Goal: Task Accomplishment & Management: Complete application form

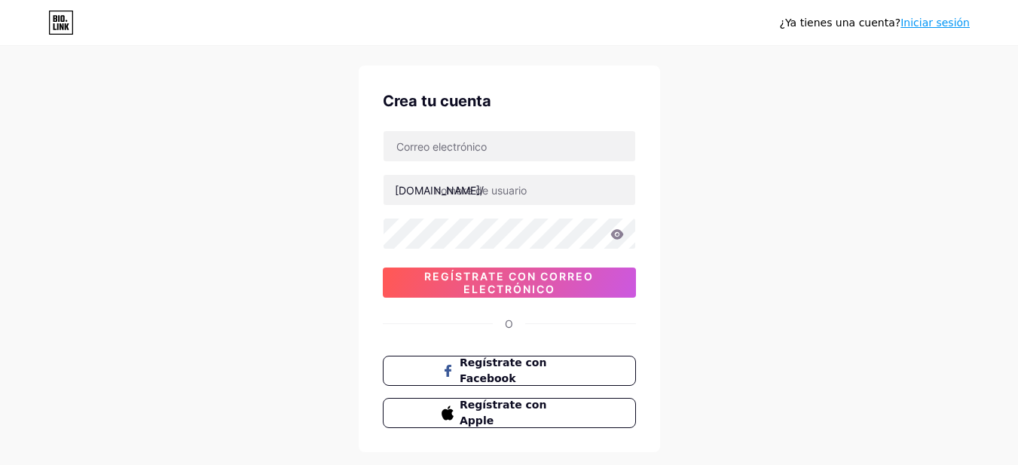
scroll to position [30, 0]
click at [497, 154] on input "text" at bounding box center [510, 147] width 252 height 30
type input "[EMAIL_ADDRESS][DOMAIN_NAME]"
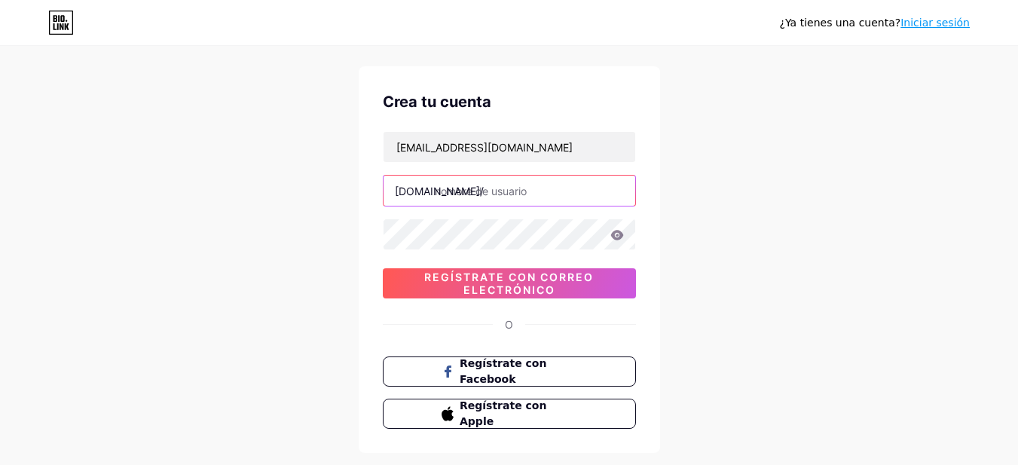
click at [484, 192] on input "text" at bounding box center [510, 191] width 252 height 30
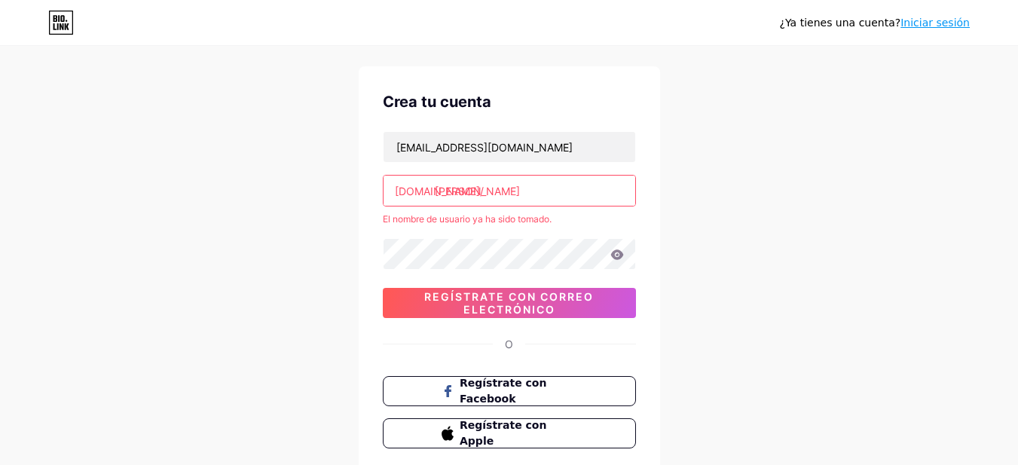
click at [466, 194] on input "[PERSON_NAME]" at bounding box center [510, 191] width 252 height 30
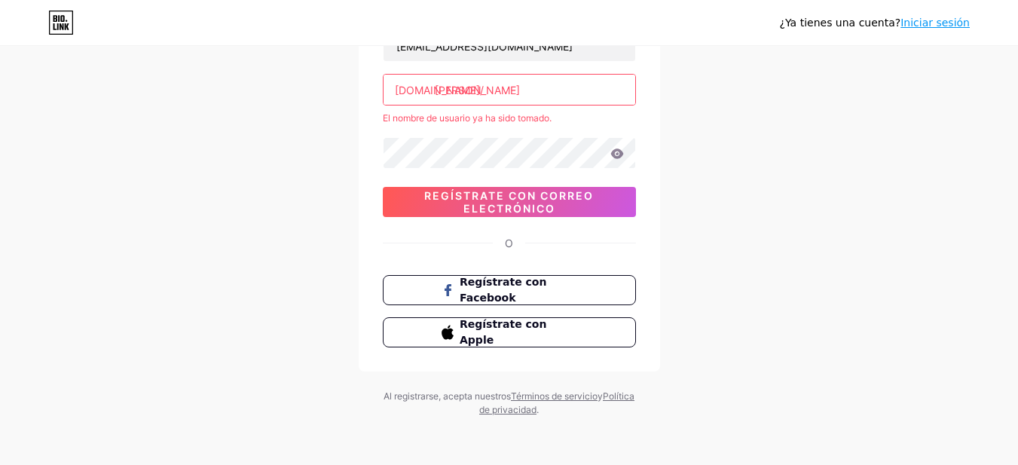
click at [478, 93] on input "[PERSON_NAME]" at bounding box center [510, 90] width 252 height 30
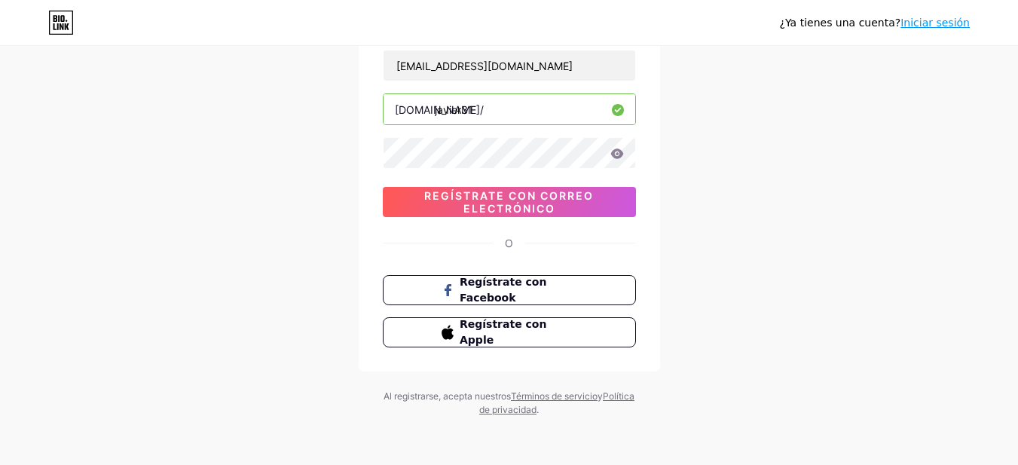
click at [477, 108] on input "javier31" at bounding box center [510, 109] width 252 height 30
type input "javier32"
click at [620, 153] on icon at bounding box center [616, 153] width 13 height 10
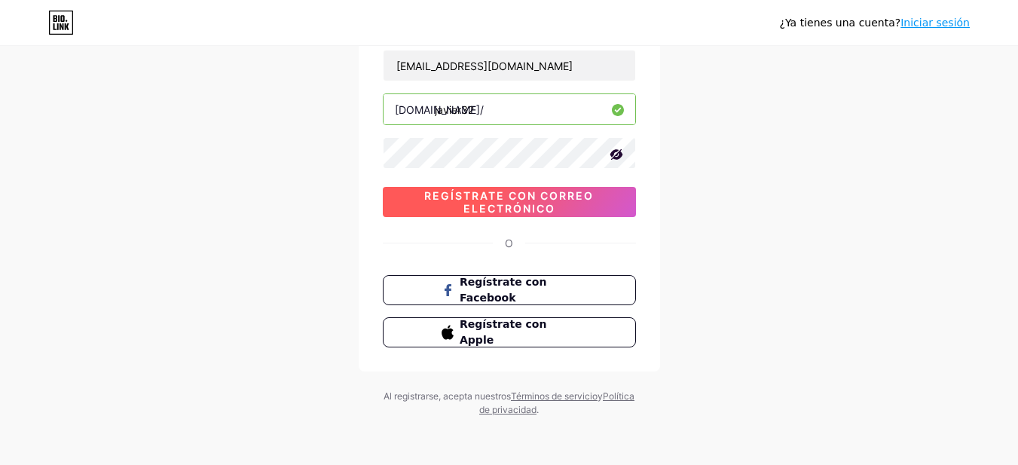
click at [528, 203] on font "Regístrate con correo electrónico" at bounding box center [509, 202] width 170 height 26
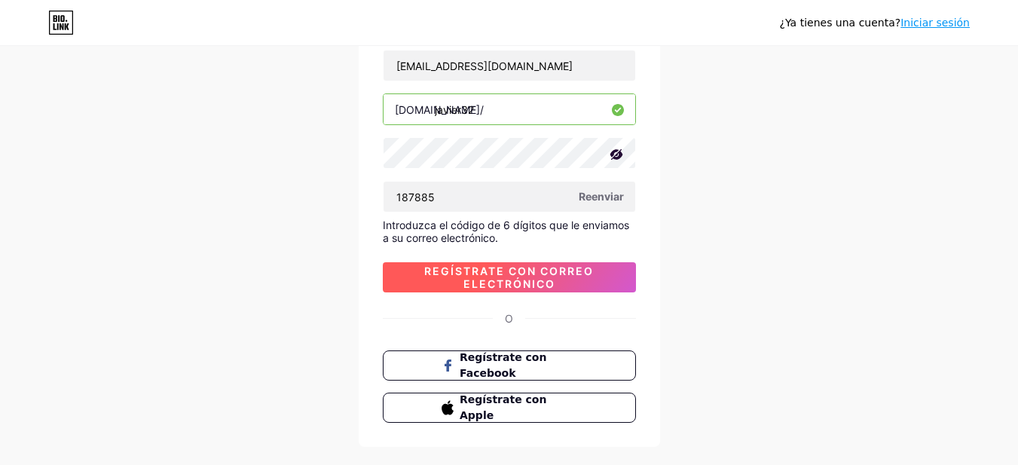
type input "187885"
click at [496, 274] on font "Regístrate con correo electrónico" at bounding box center [509, 278] width 170 height 26
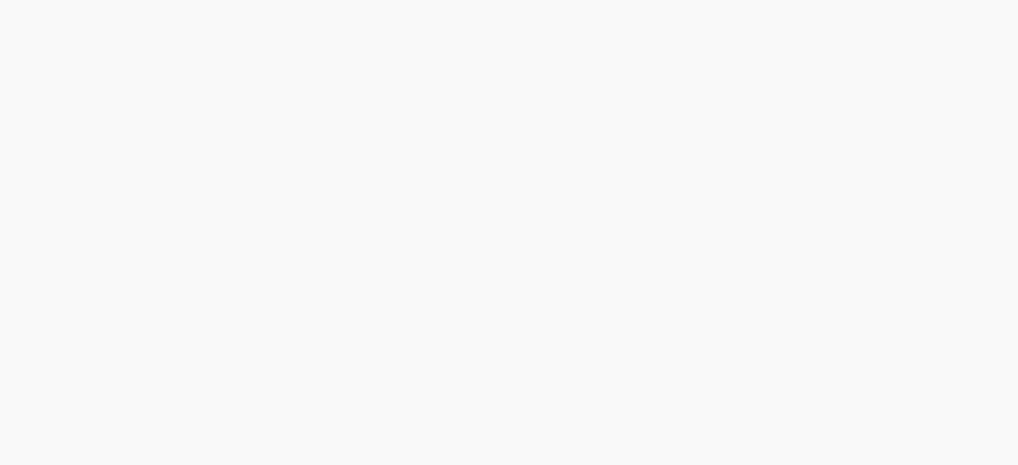
scroll to position [0, 0]
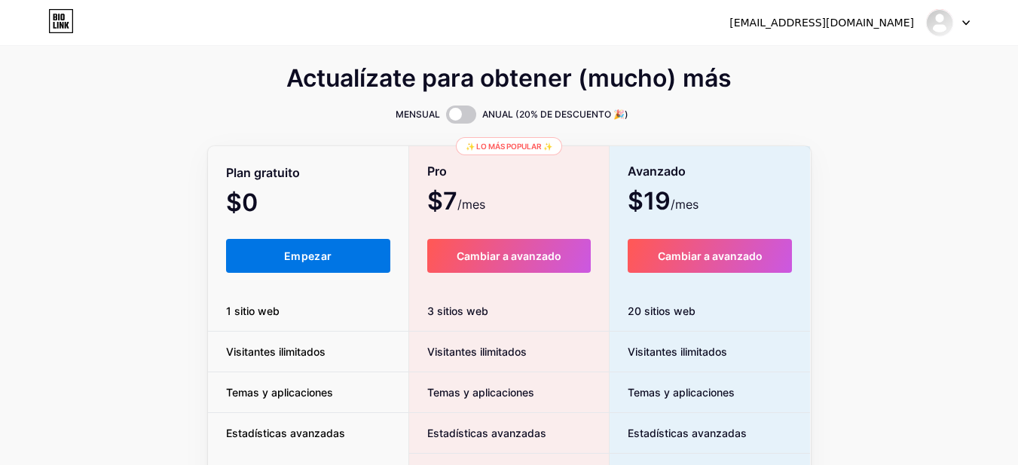
click at [344, 258] on button "Empezar" at bounding box center [308, 256] width 165 height 34
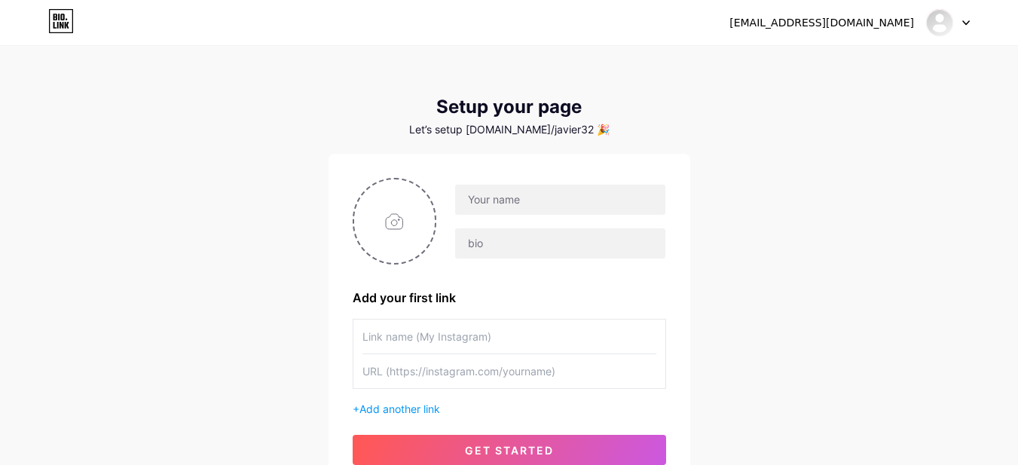
click at [344, 258] on html "[EMAIL_ADDRESS][DOMAIN_NAME] Dashboard Logout Setup your page Let’s setup [DOMA…" at bounding box center [509, 299] width 1018 height 598
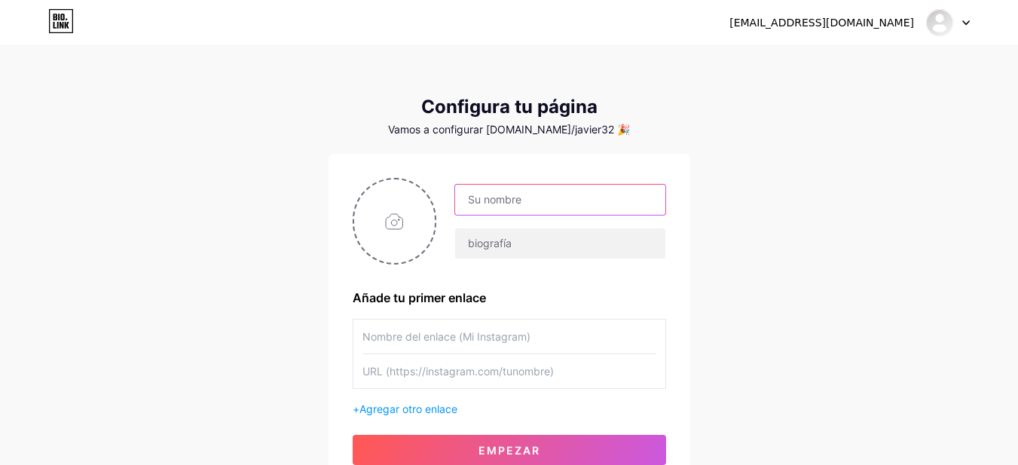
click at [540, 202] on input "text" at bounding box center [559, 200] width 209 height 30
type input "[PERSON_NAME]"
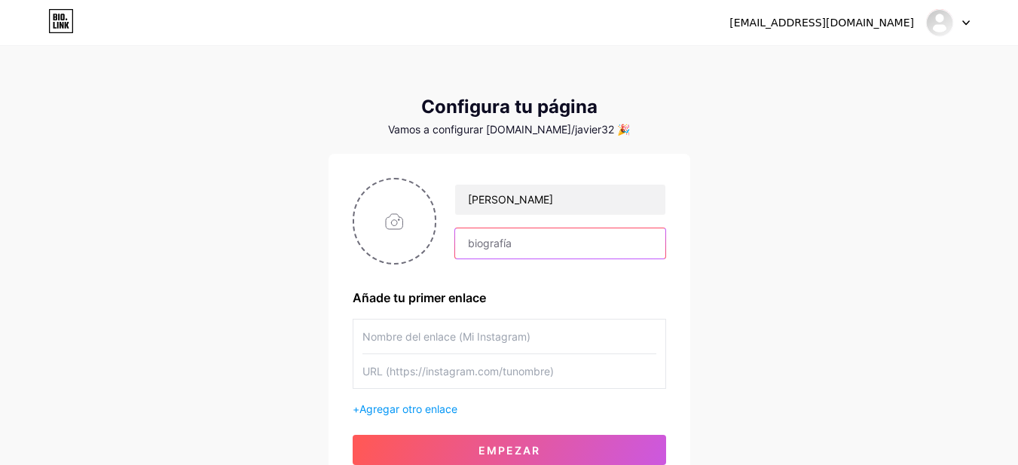
click at [506, 246] on input "text" at bounding box center [559, 243] width 209 height 30
click at [399, 219] on input "file" at bounding box center [394, 221] width 81 height 84
type input "C:\fakepath\nuragas.jpg"
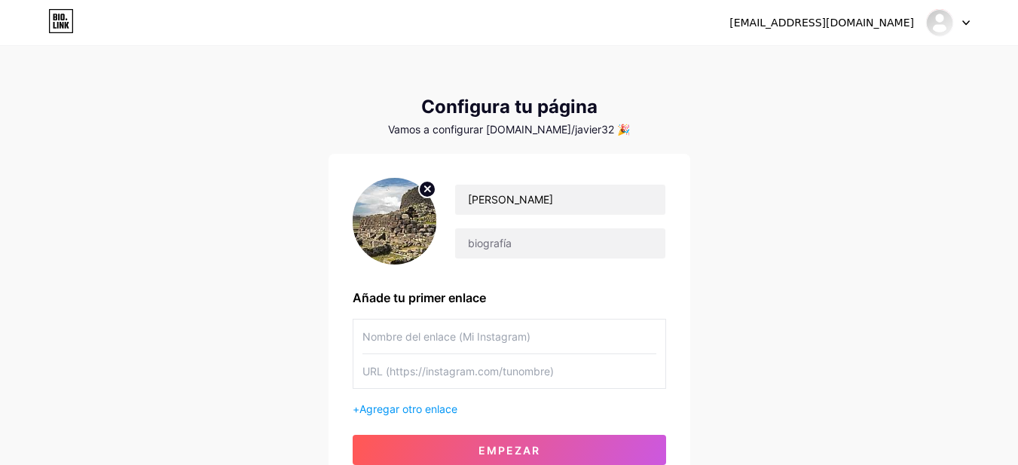
click at [490, 335] on input "text" at bounding box center [509, 337] width 294 height 34
click at [291, 318] on div "[EMAIL_ADDRESS][DOMAIN_NAME] Panel Cerrar sesión Configura tu página Vamos a co…" at bounding box center [509, 268] width 1018 height 537
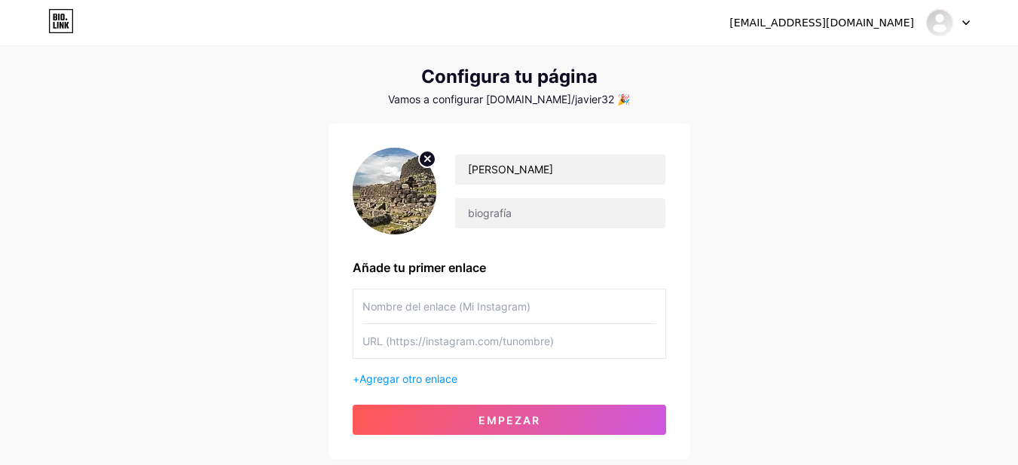
scroll to position [60, 0]
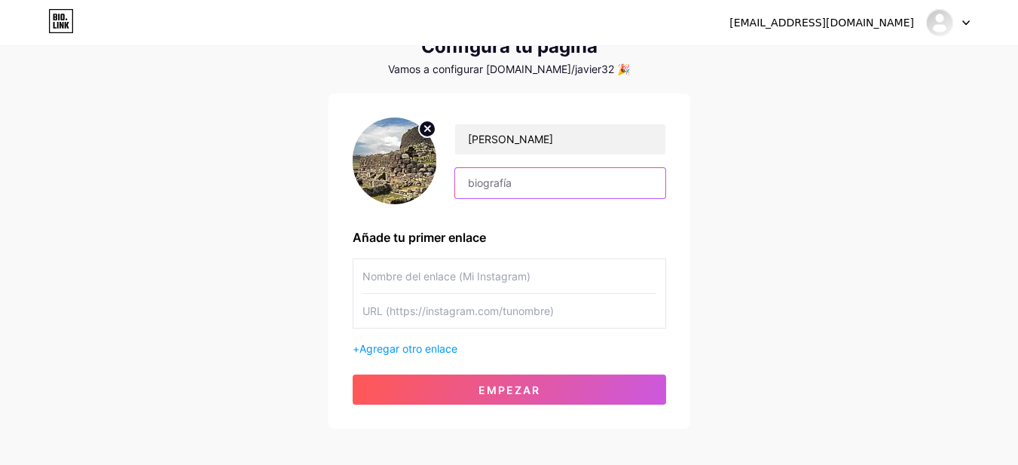
click at [558, 187] on input "text" at bounding box center [559, 183] width 209 height 30
type input "p"
